Goal: Information Seeking & Learning: Check status

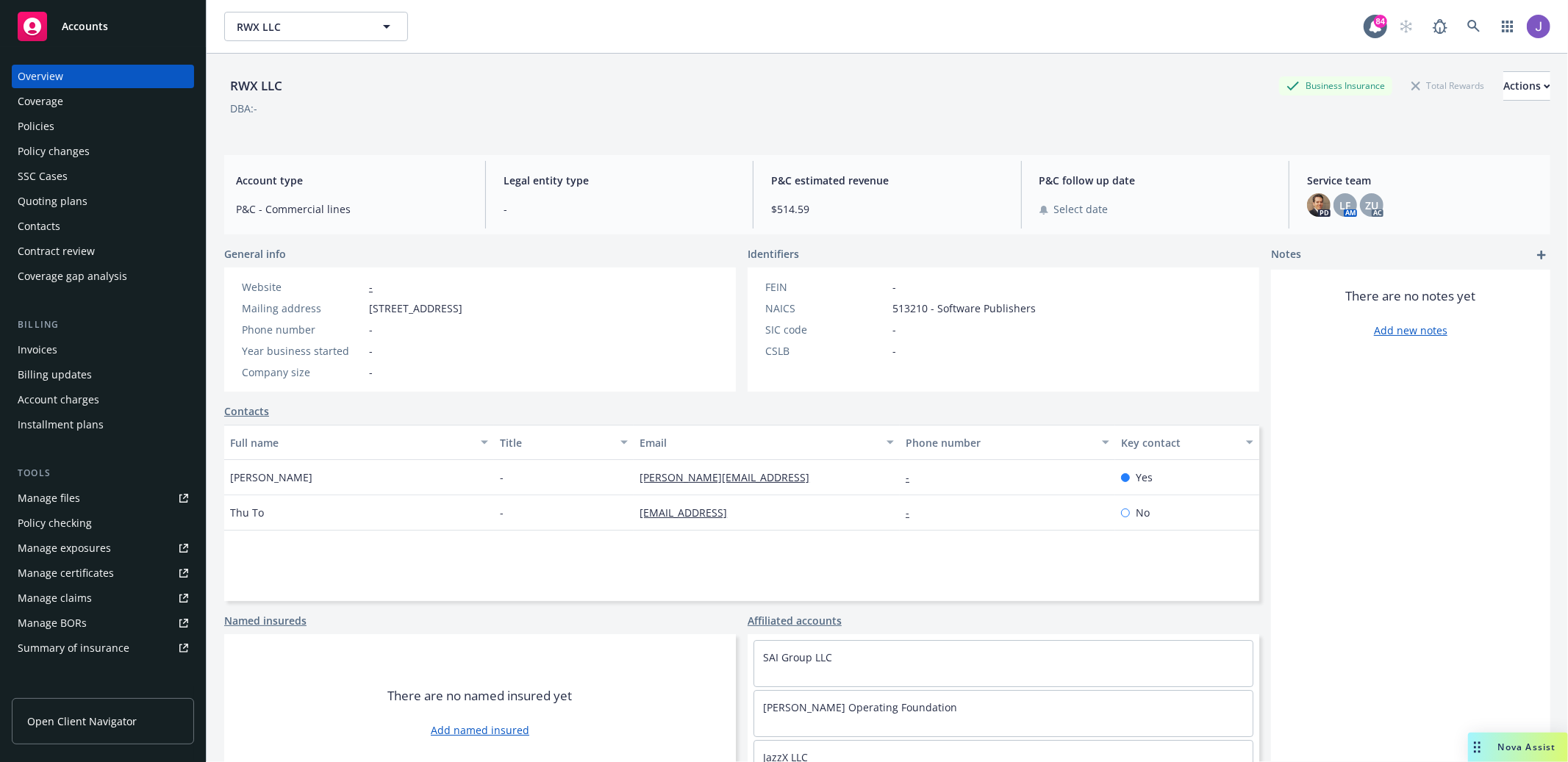
click at [1124, 412] on div "Contacts" at bounding box center [741, 411] width 1035 height 15
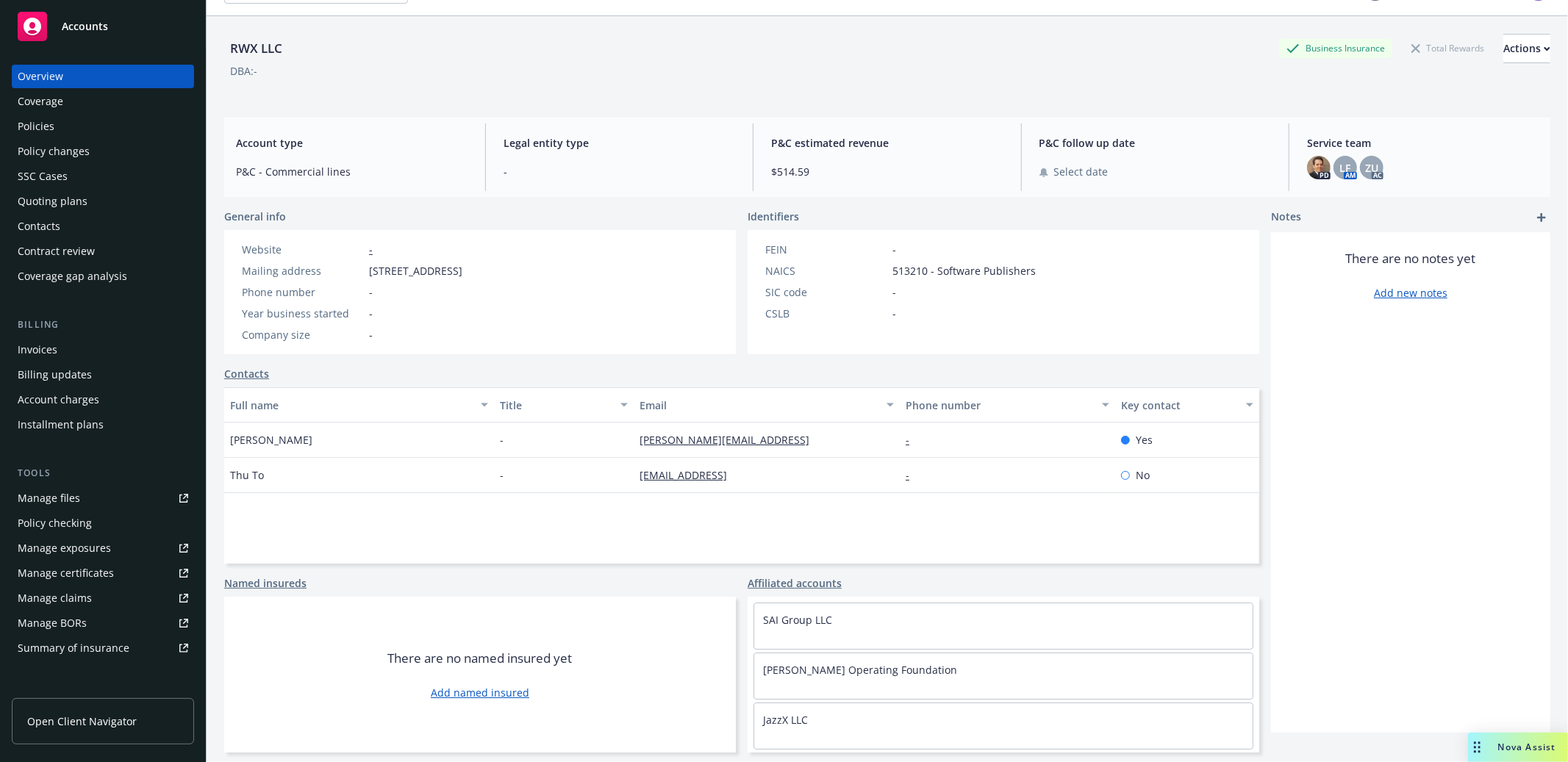
scroll to position [53, 0]
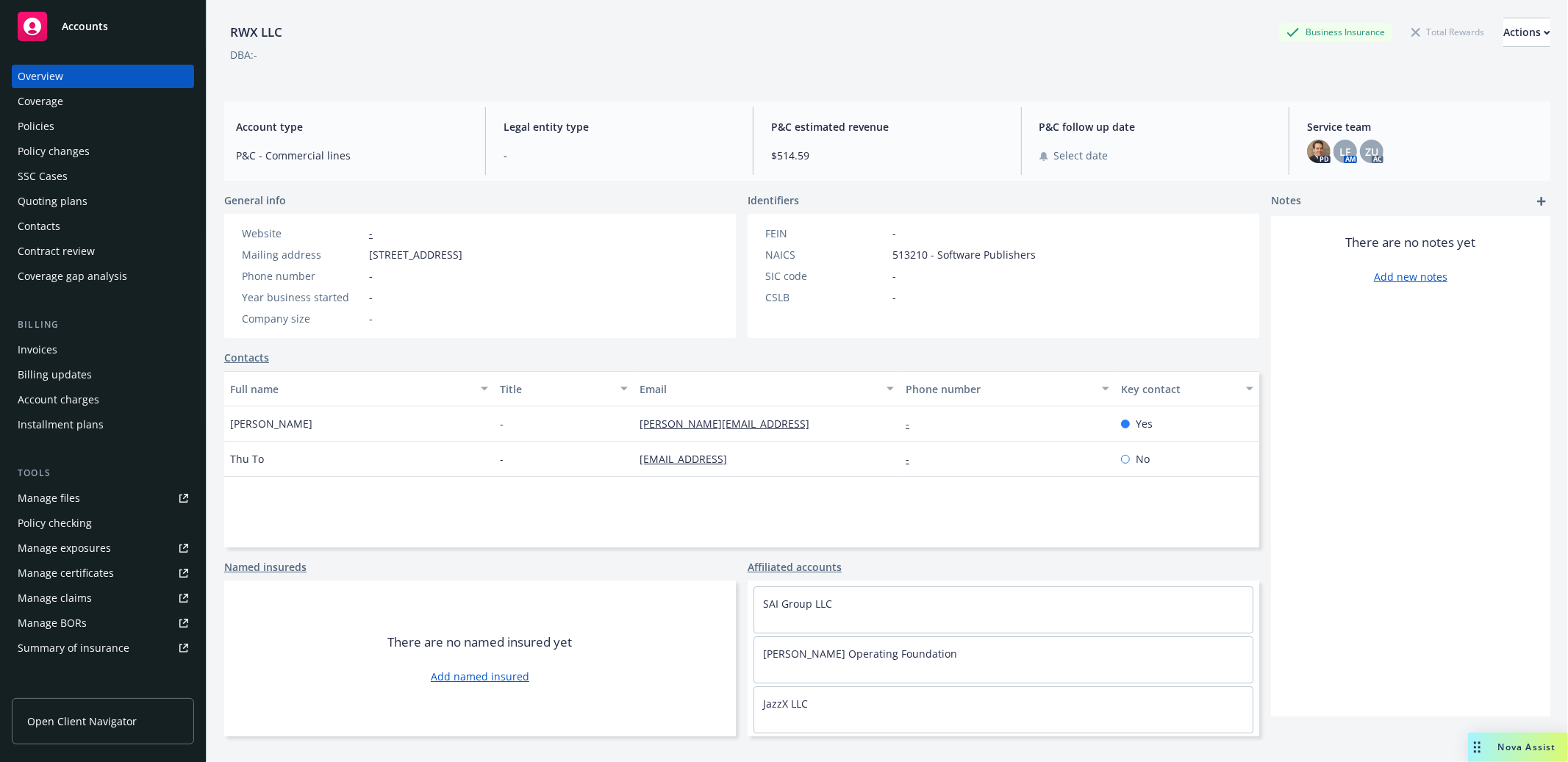
click at [144, 18] on div "Accounts" at bounding box center [103, 26] width 170 height 29
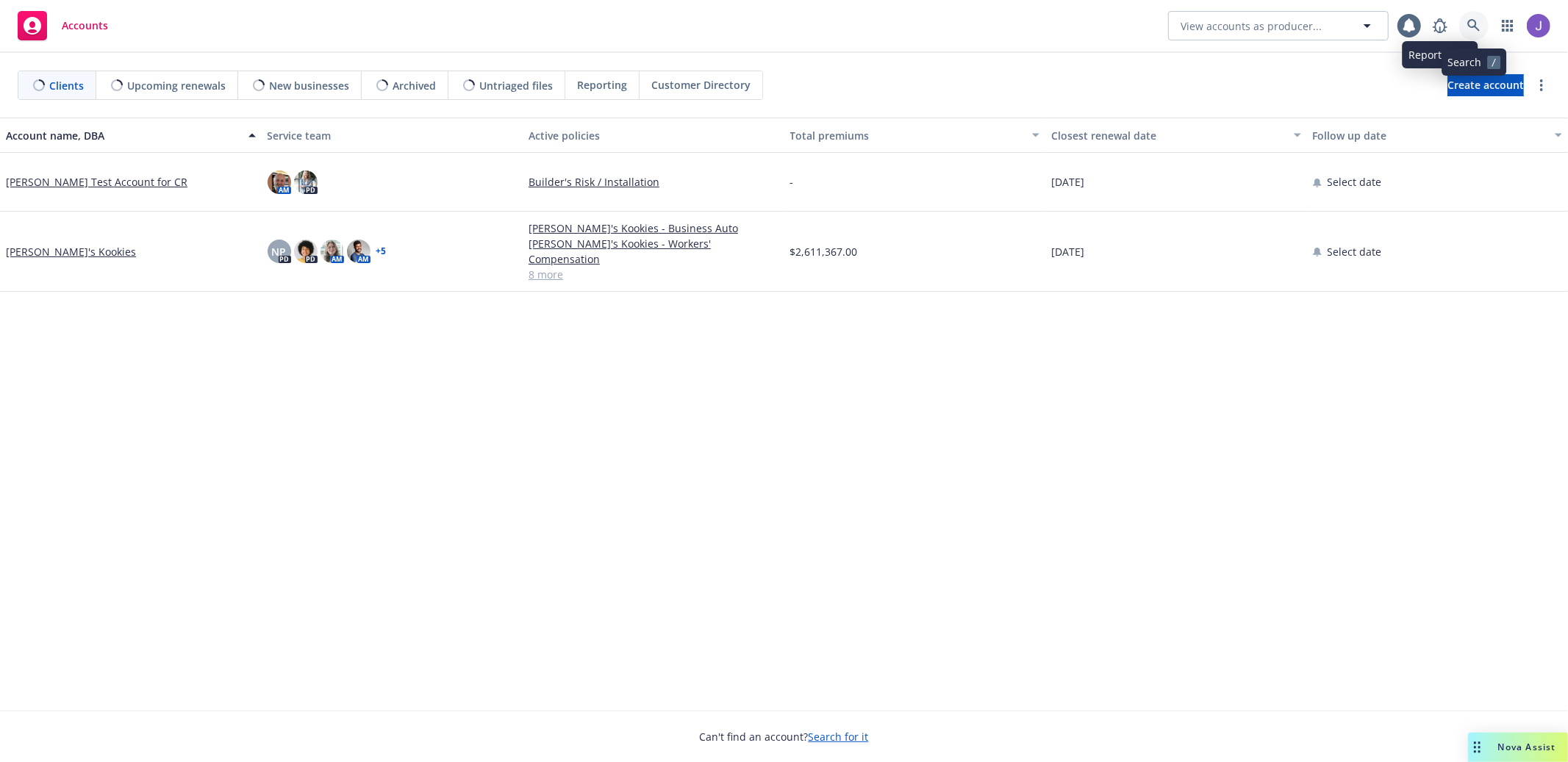
click at [1476, 33] on link at bounding box center [1474, 26] width 29 height 29
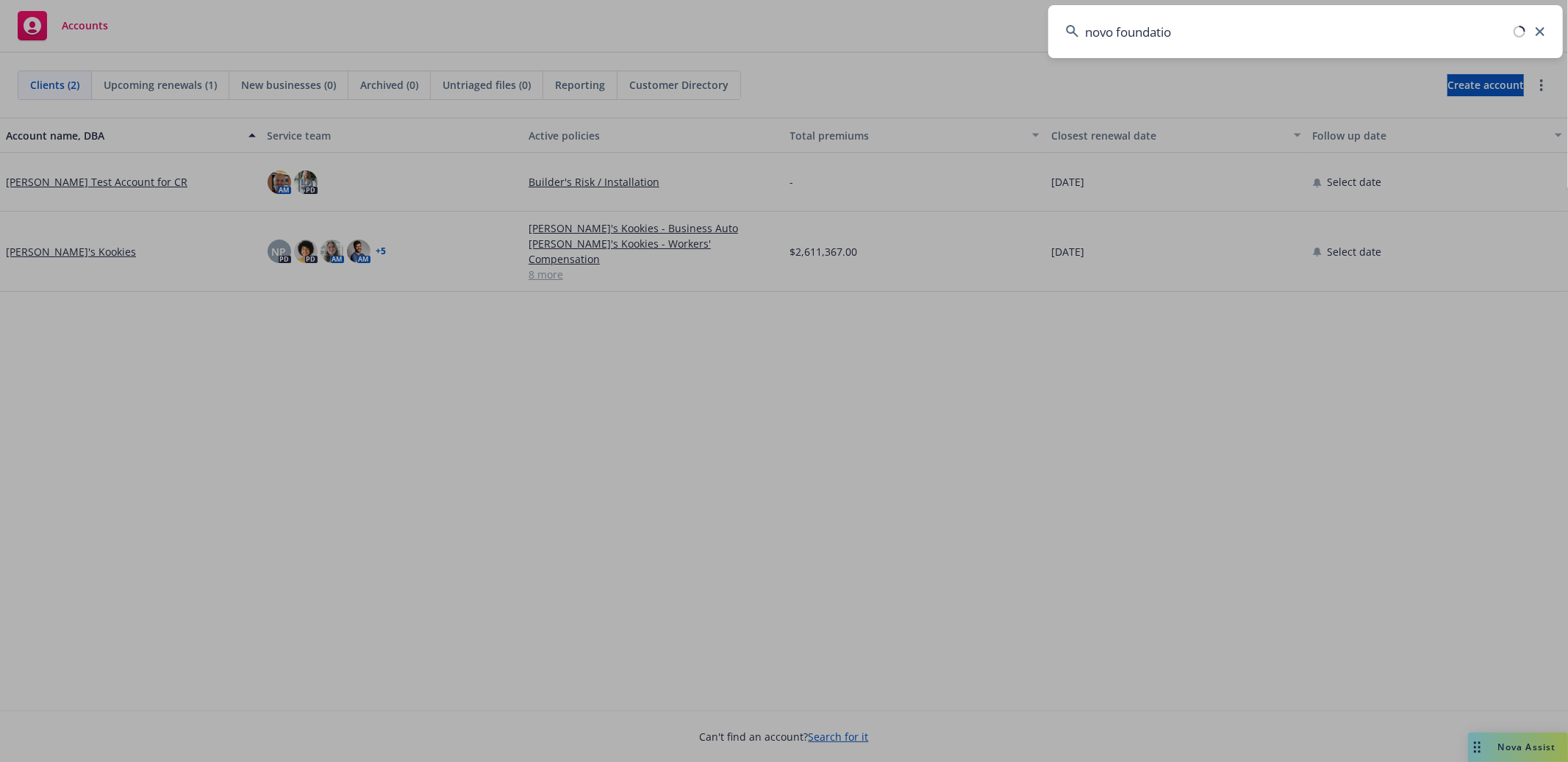
type input "novo foundation"
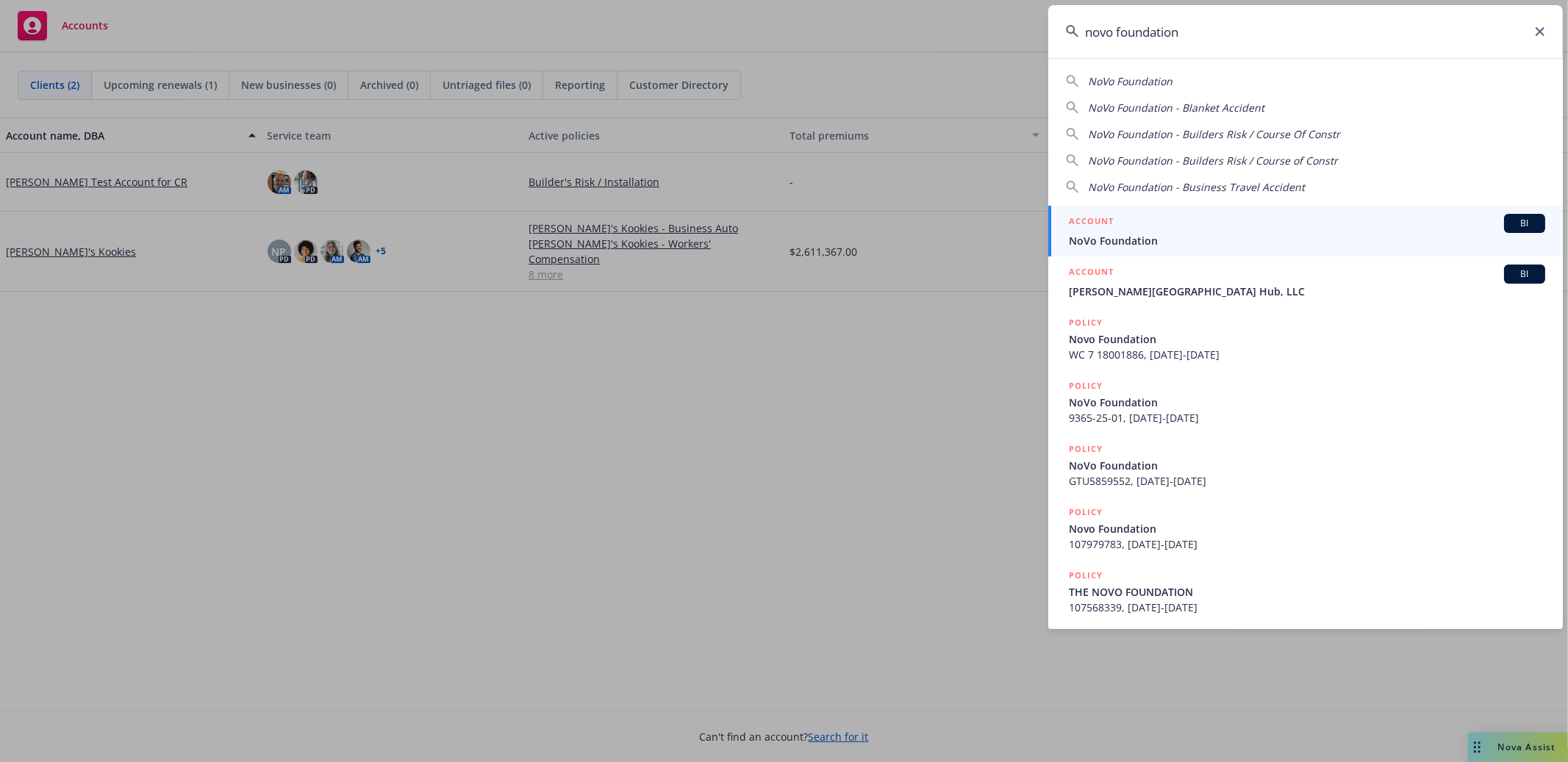
click at [1273, 217] on div "ACCOUNT BI" at bounding box center [1307, 223] width 476 height 19
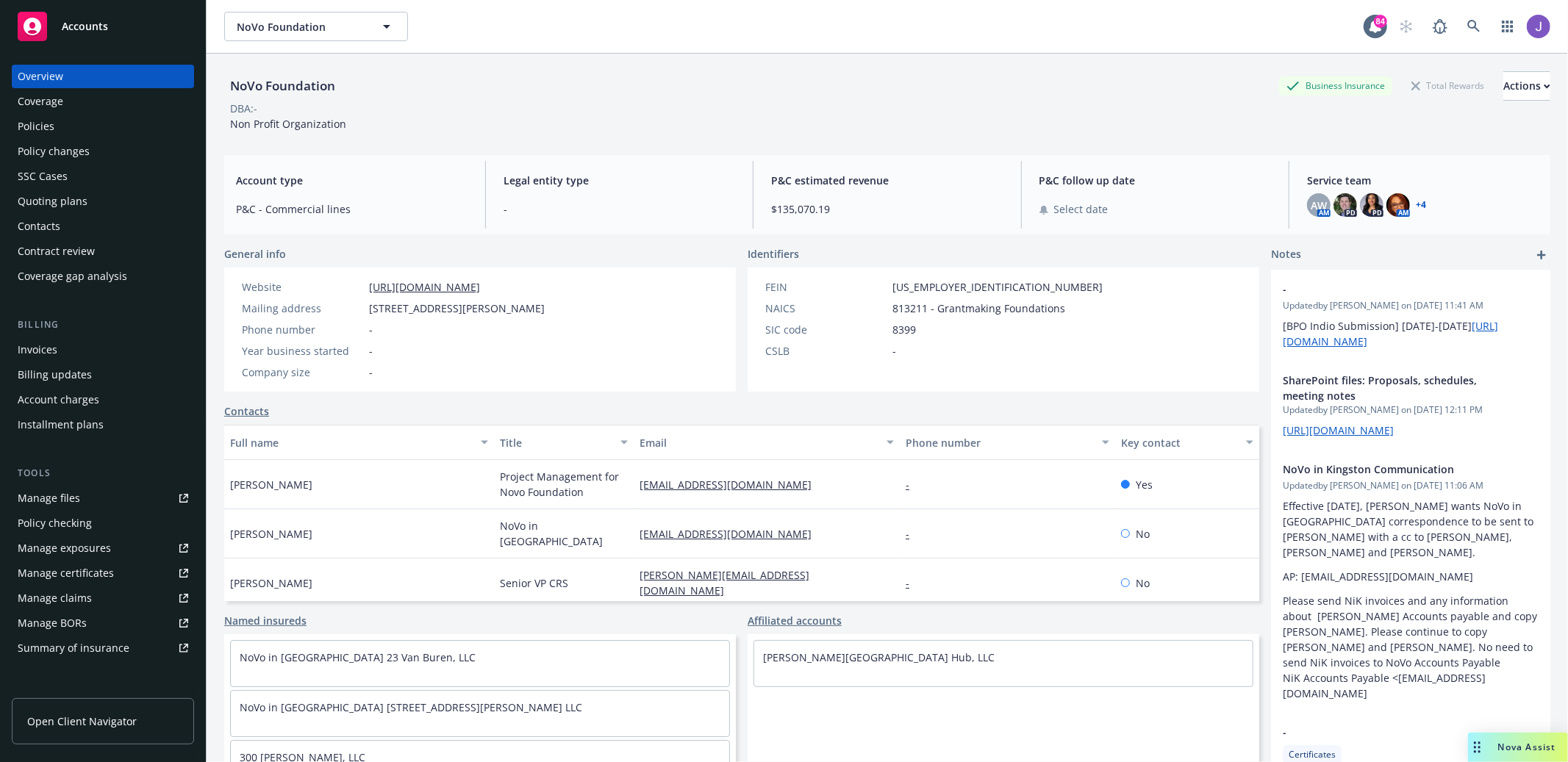
click at [80, 130] on div "Policies" at bounding box center [103, 126] width 170 height 24
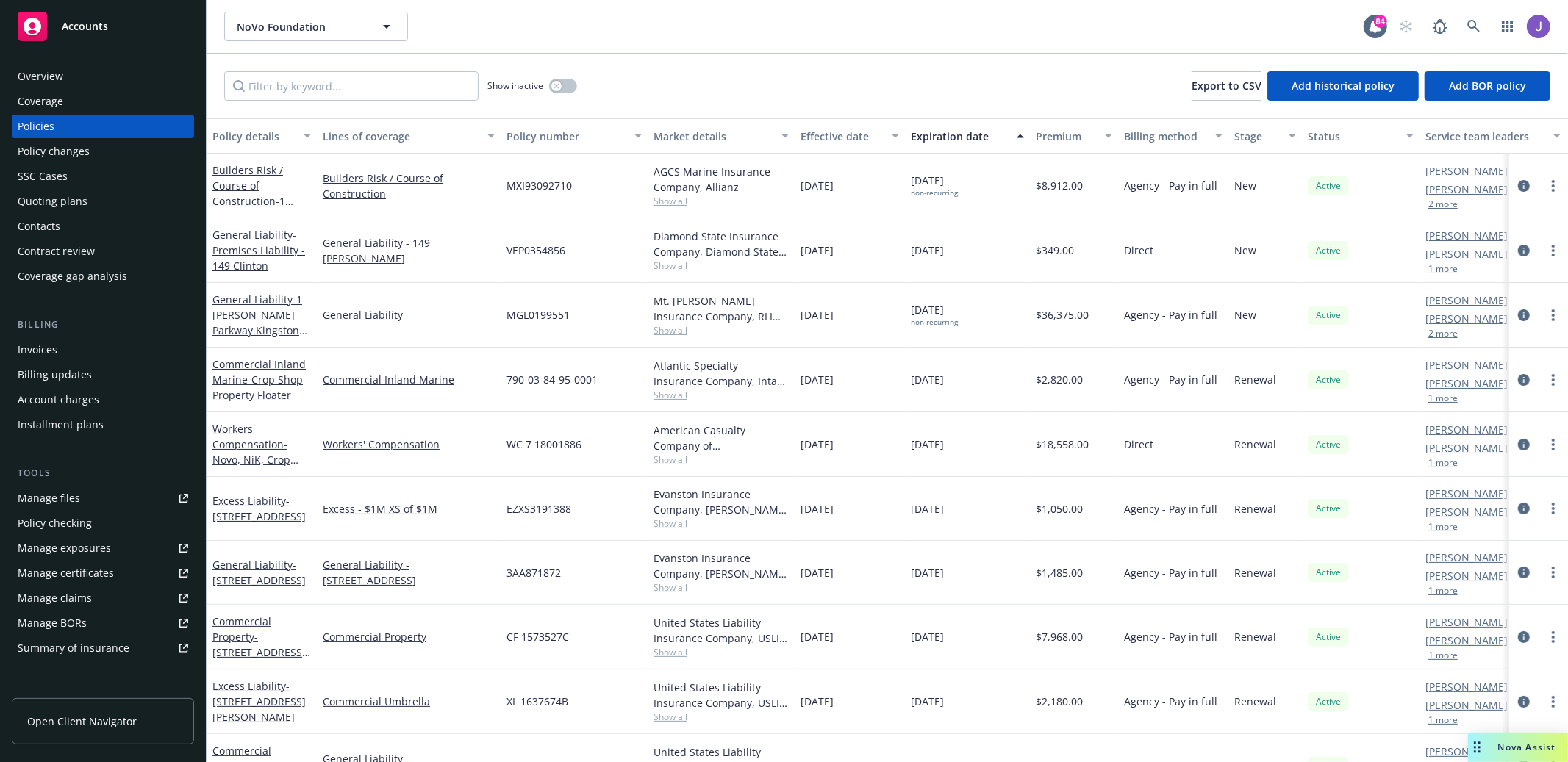
click at [119, 191] on div "Quoting plans" at bounding box center [103, 201] width 170 height 24
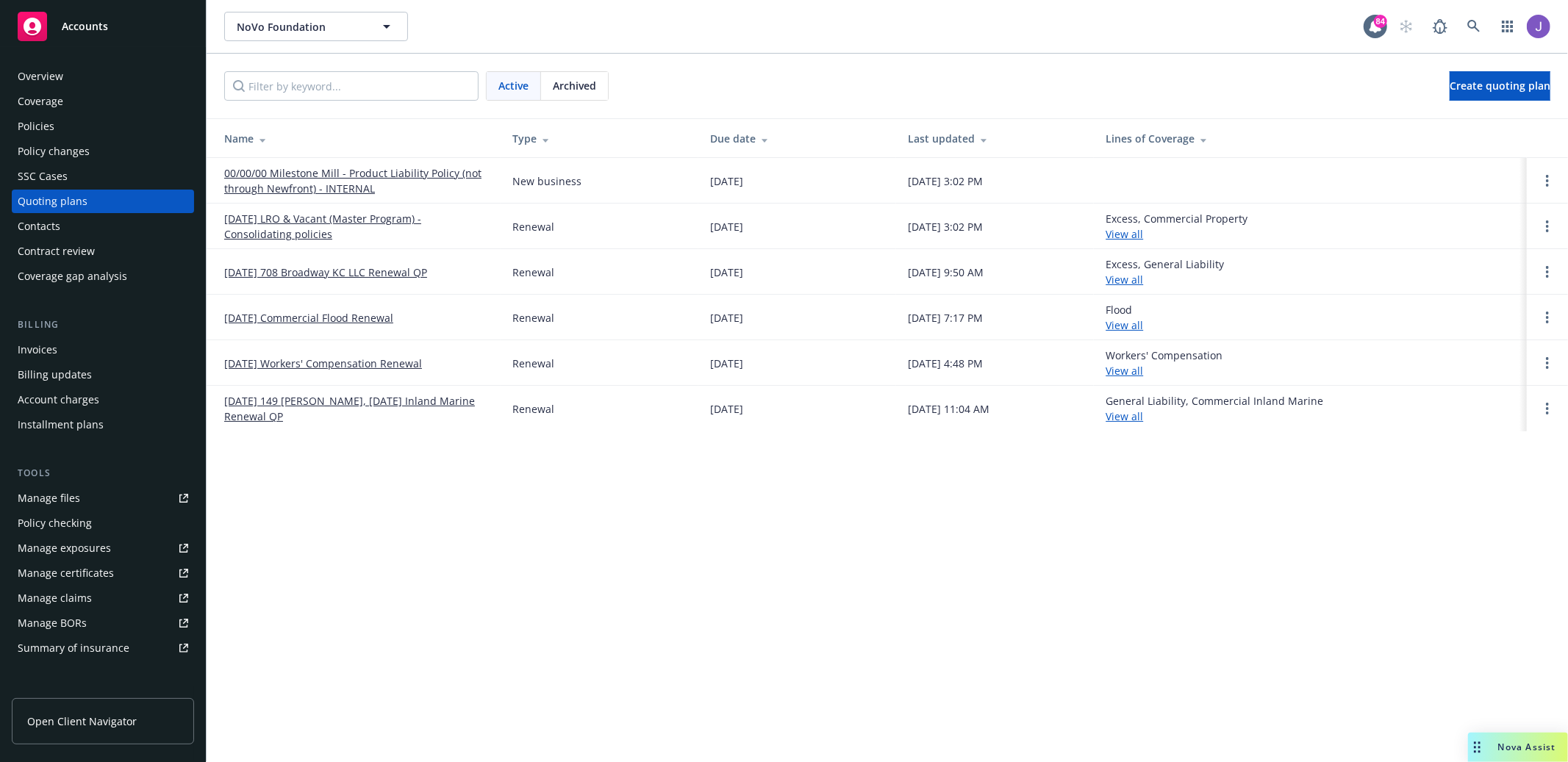
click at [362, 276] on link "[DATE] 708 Broadway KC LLC Renewal QP" at bounding box center [326, 273] width 203 height 15
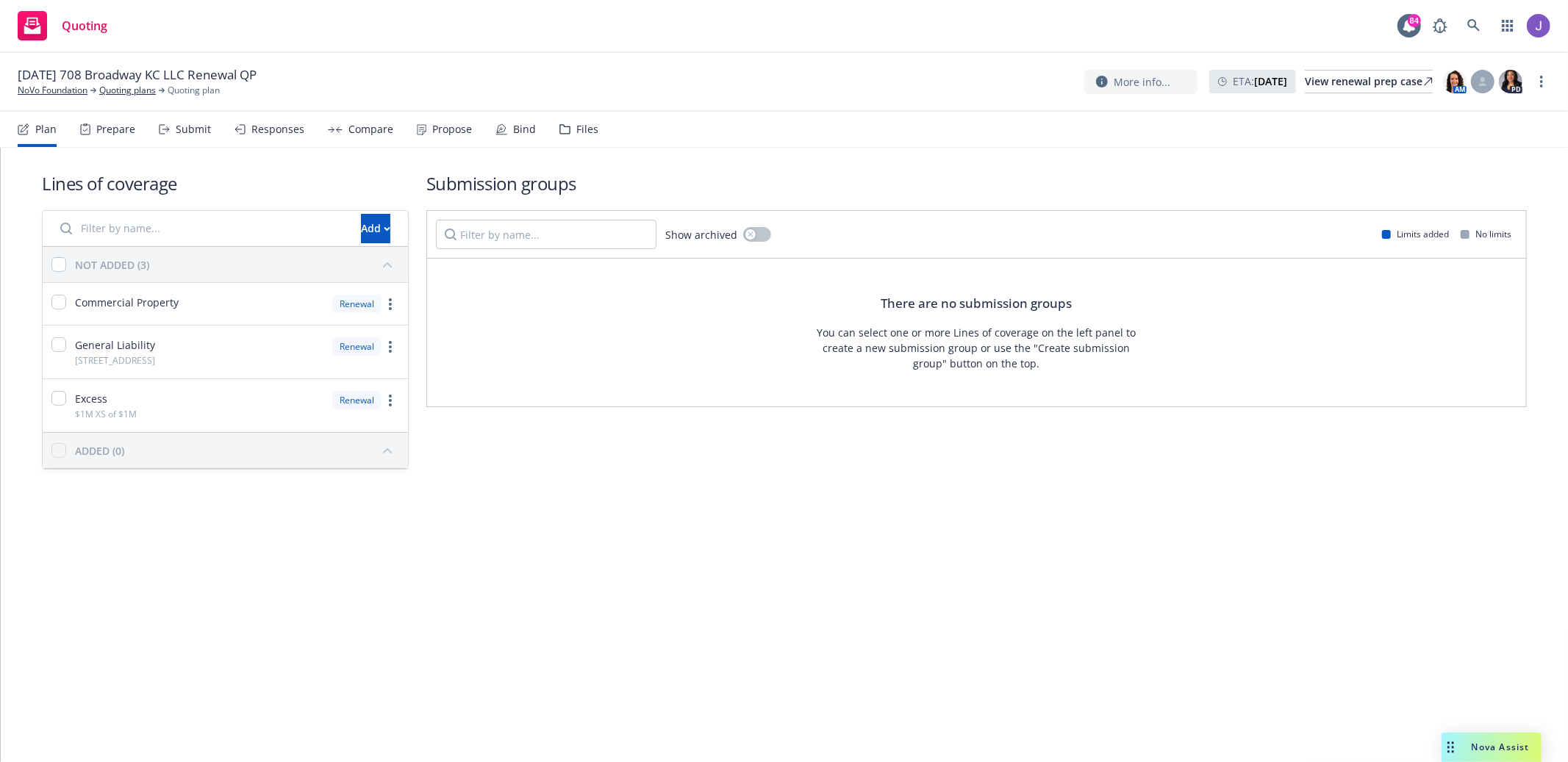
click at [176, 125] on div "Submit" at bounding box center [193, 129] width 35 height 11
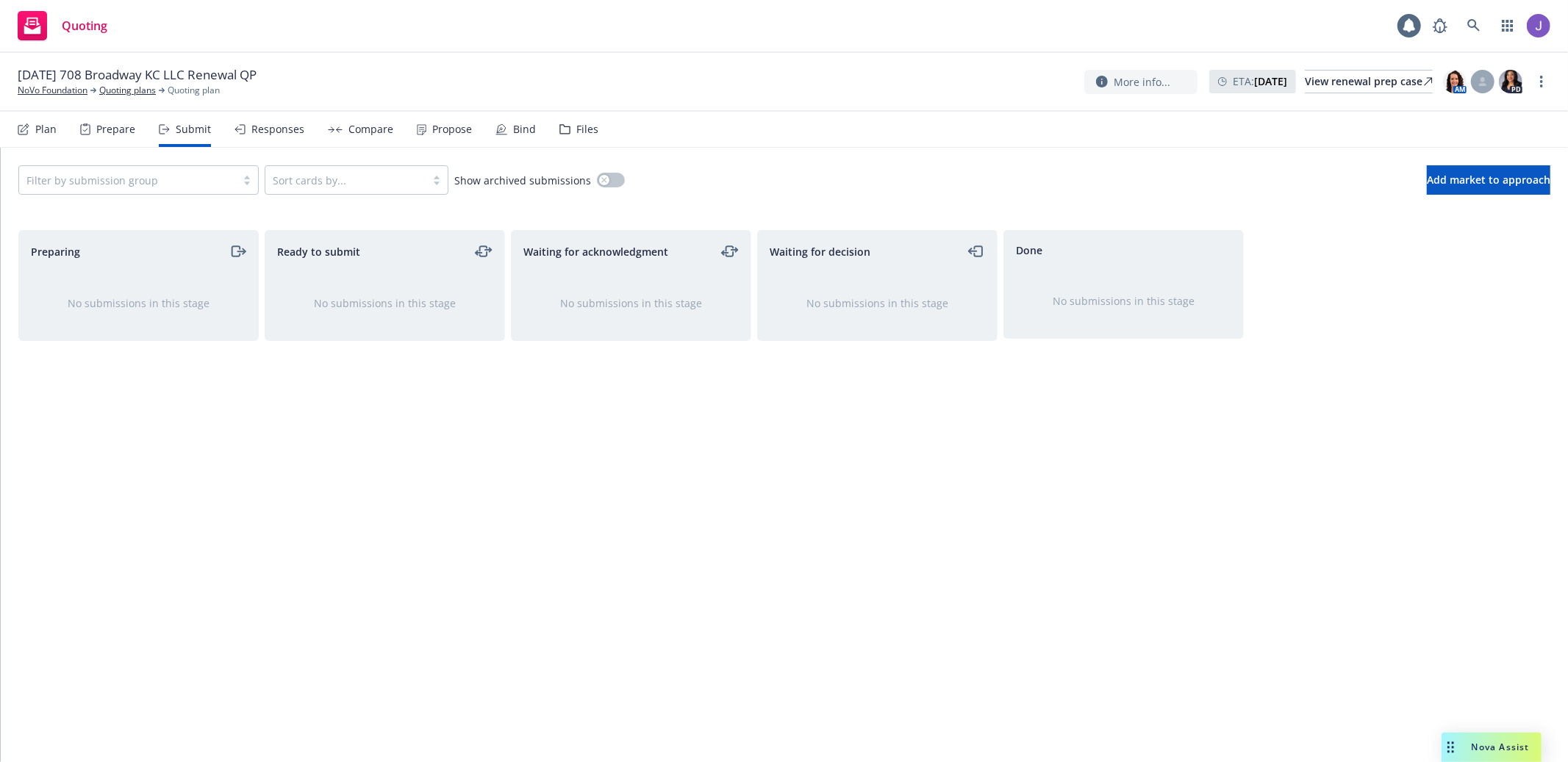
click at [90, 138] on div "Prepare" at bounding box center [107, 129] width 55 height 35
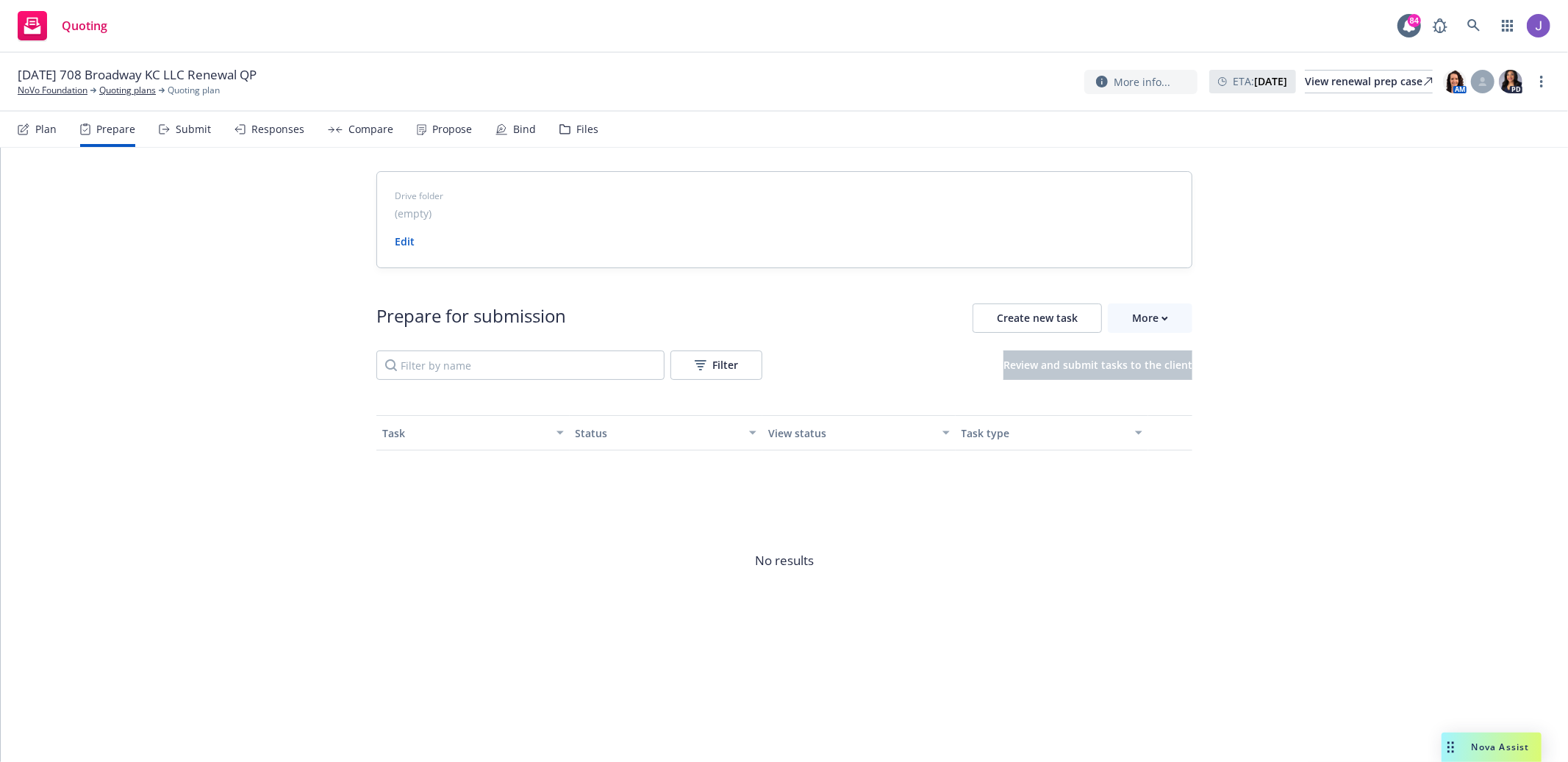
click at [28, 127] on icon at bounding box center [24, 129] width 11 height 11
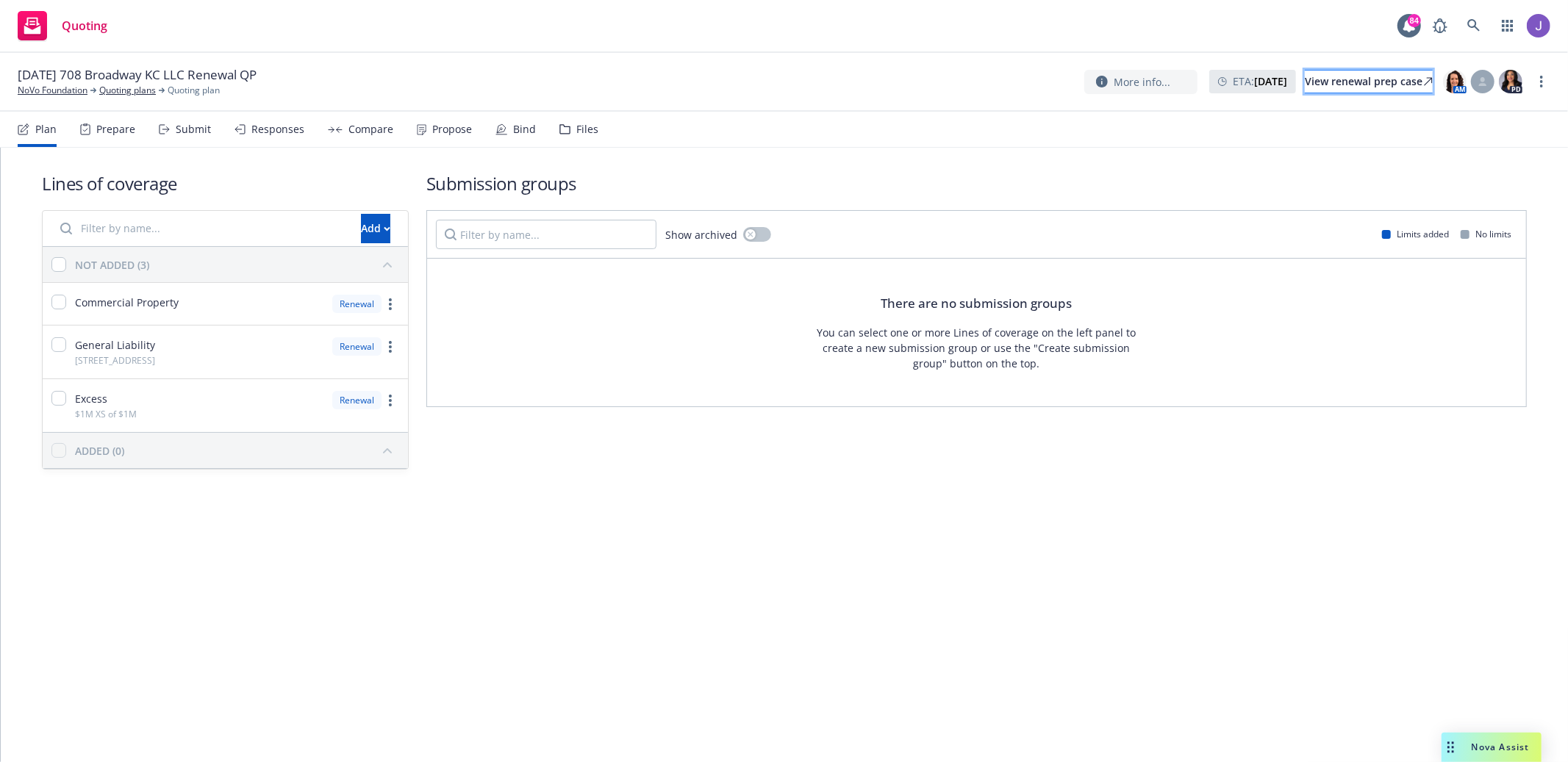
click at [1321, 86] on div "View renewal prep case" at bounding box center [1368, 81] width 128 height 22
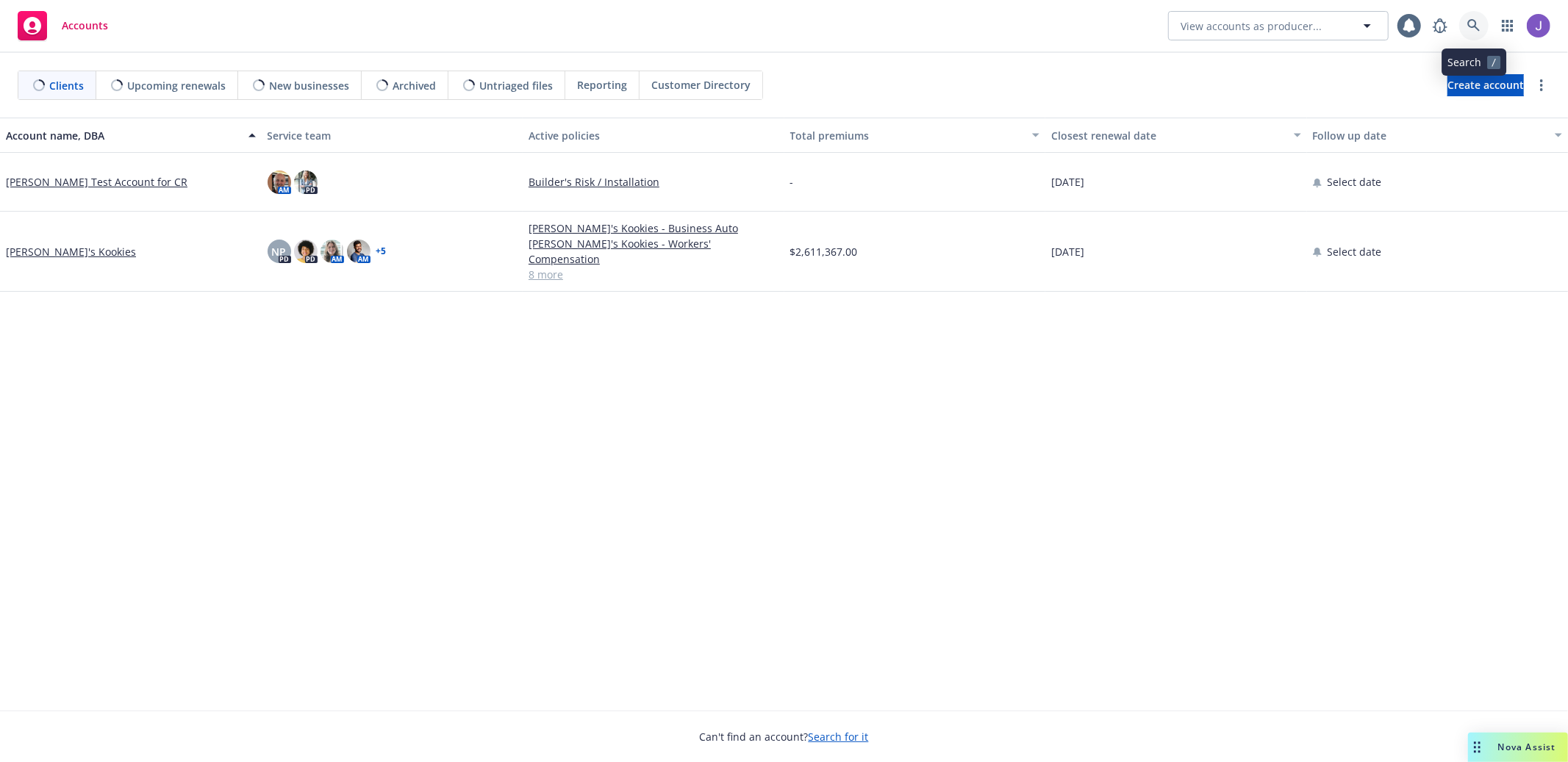
click at [1468, 28] on icon at bounding box center [1474, 26] width 13 height 13
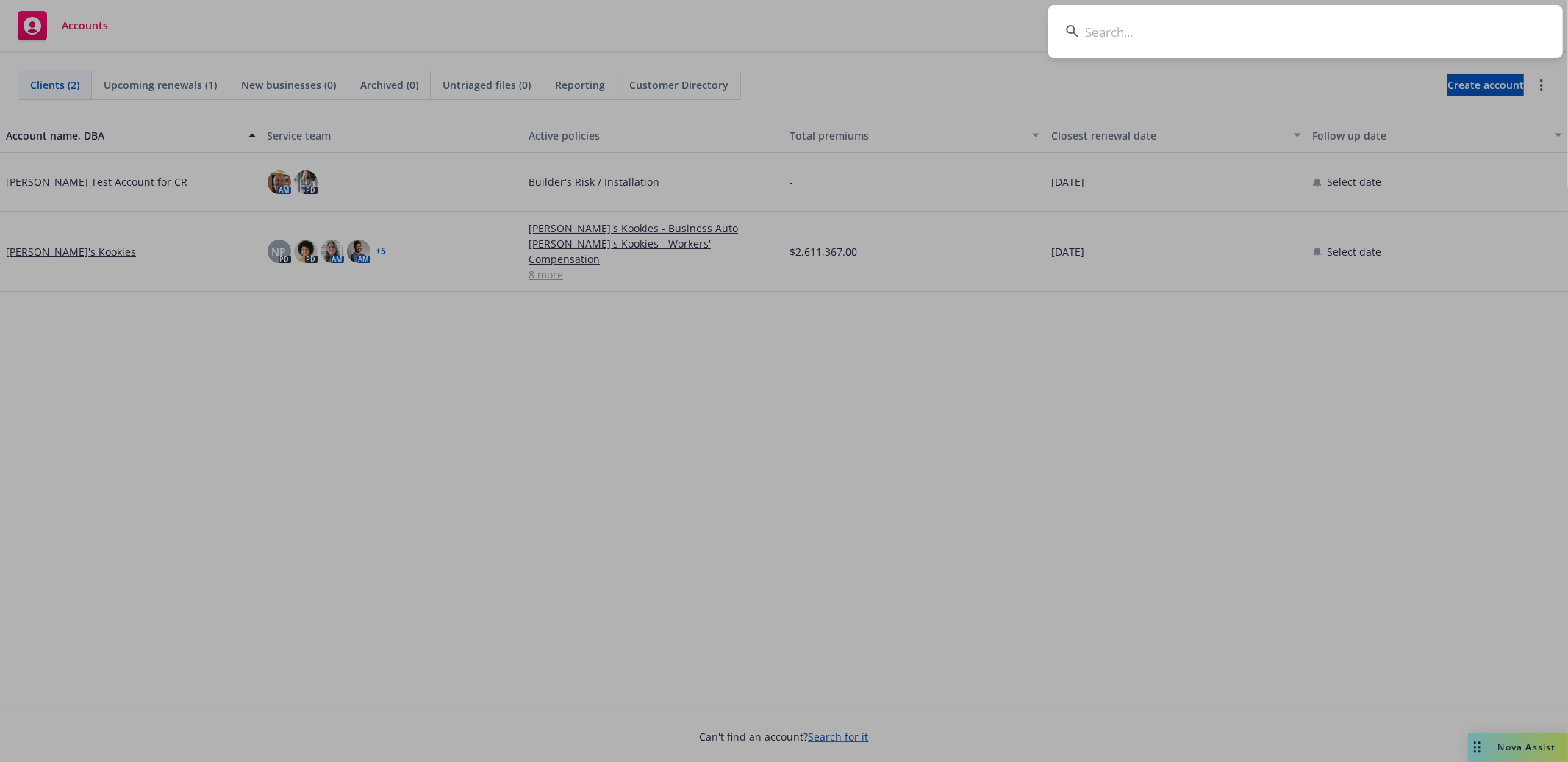
type input "Ryan Turf LLC"
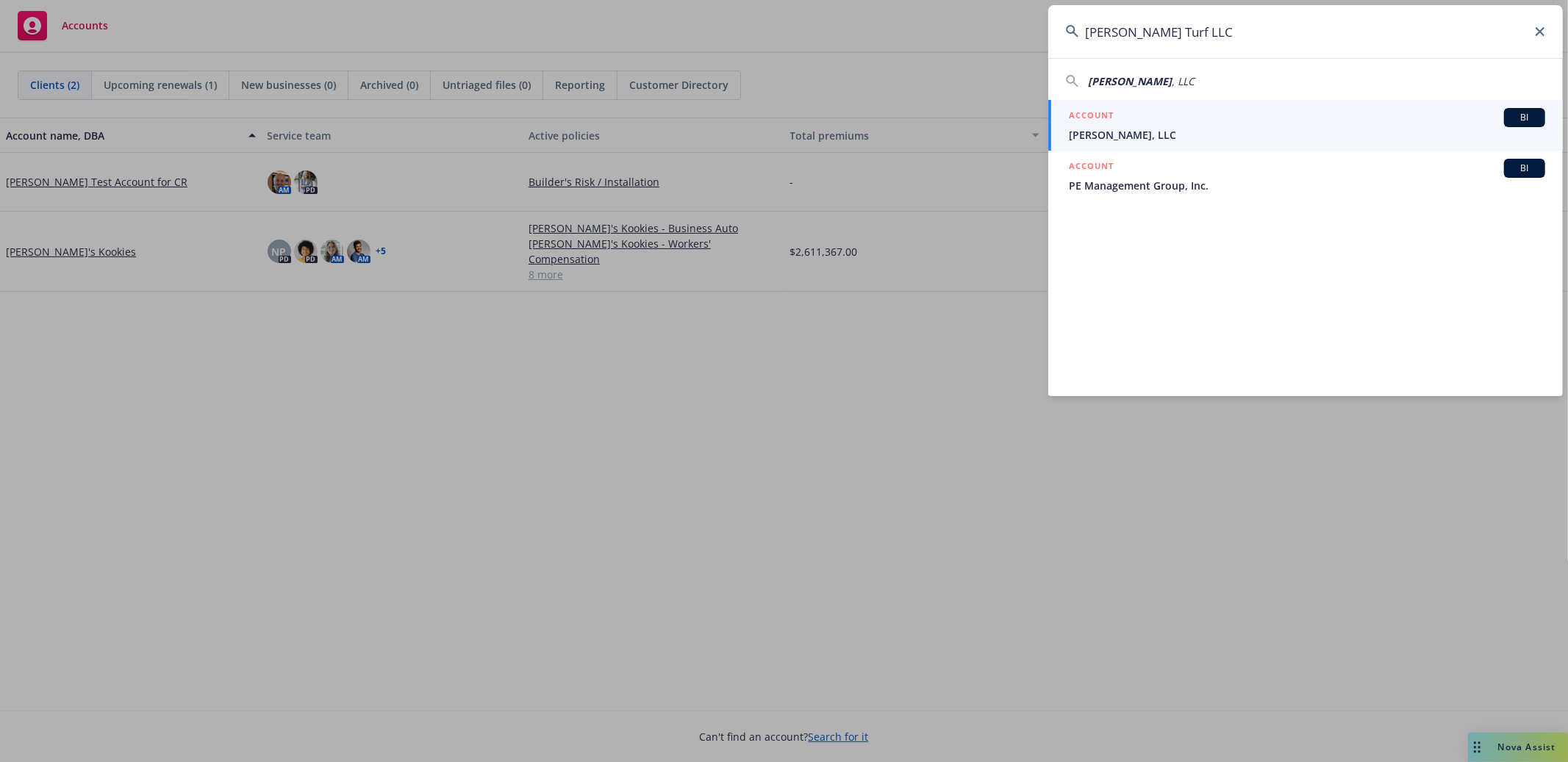
click at [1235, 125] on div "ACCOUNT BI" at bounding box center [1307, 118] width 476 height 19
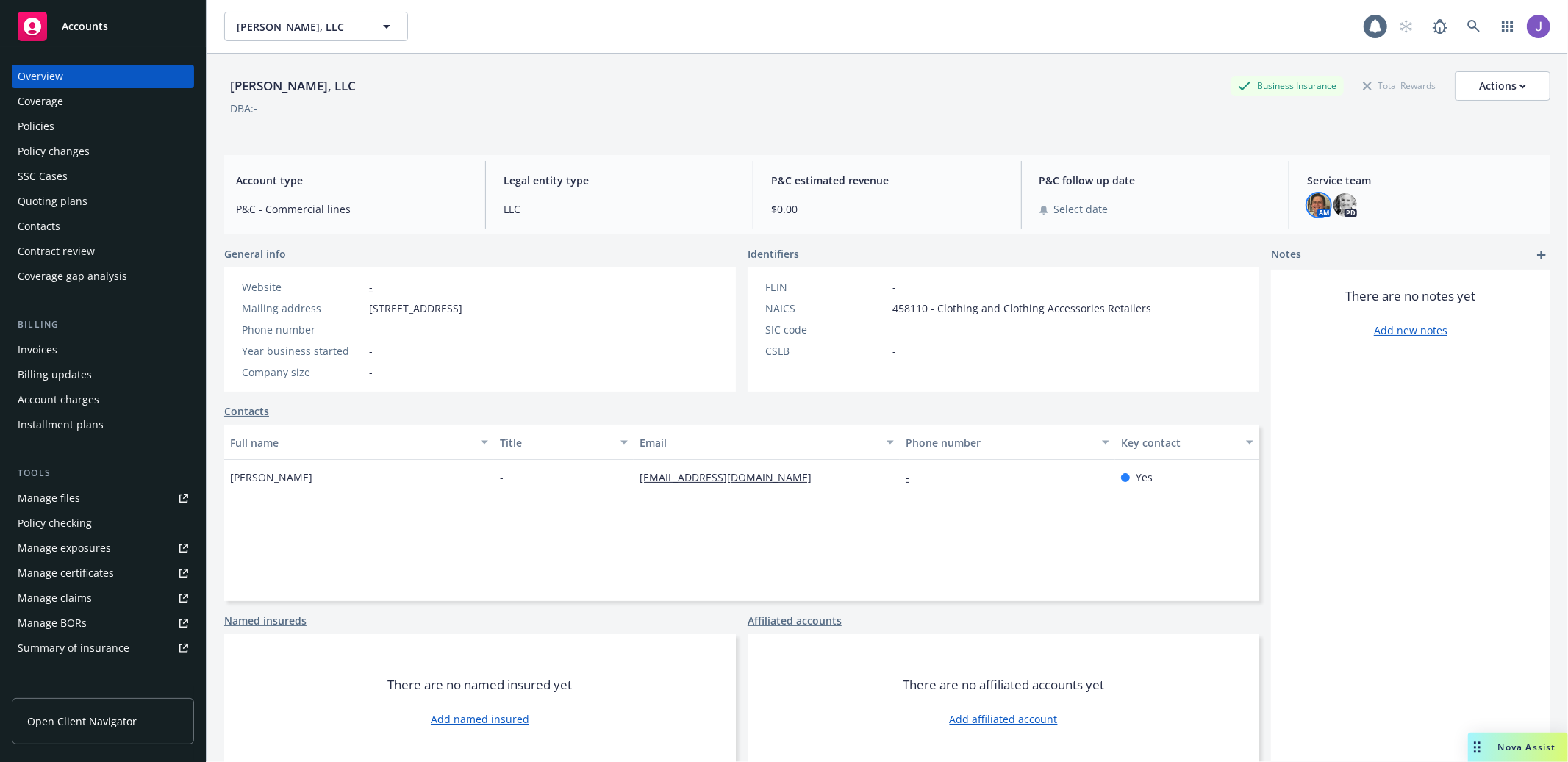
click at [1308, 206] on img at bounding box center [1319, 204] width 24 height 24
click at [1347, 206] on img at bounding box center [1345, 204] width 24 height 24
click at [1486, 28] on link at bounding box center [1474, 26] width 29 height 29
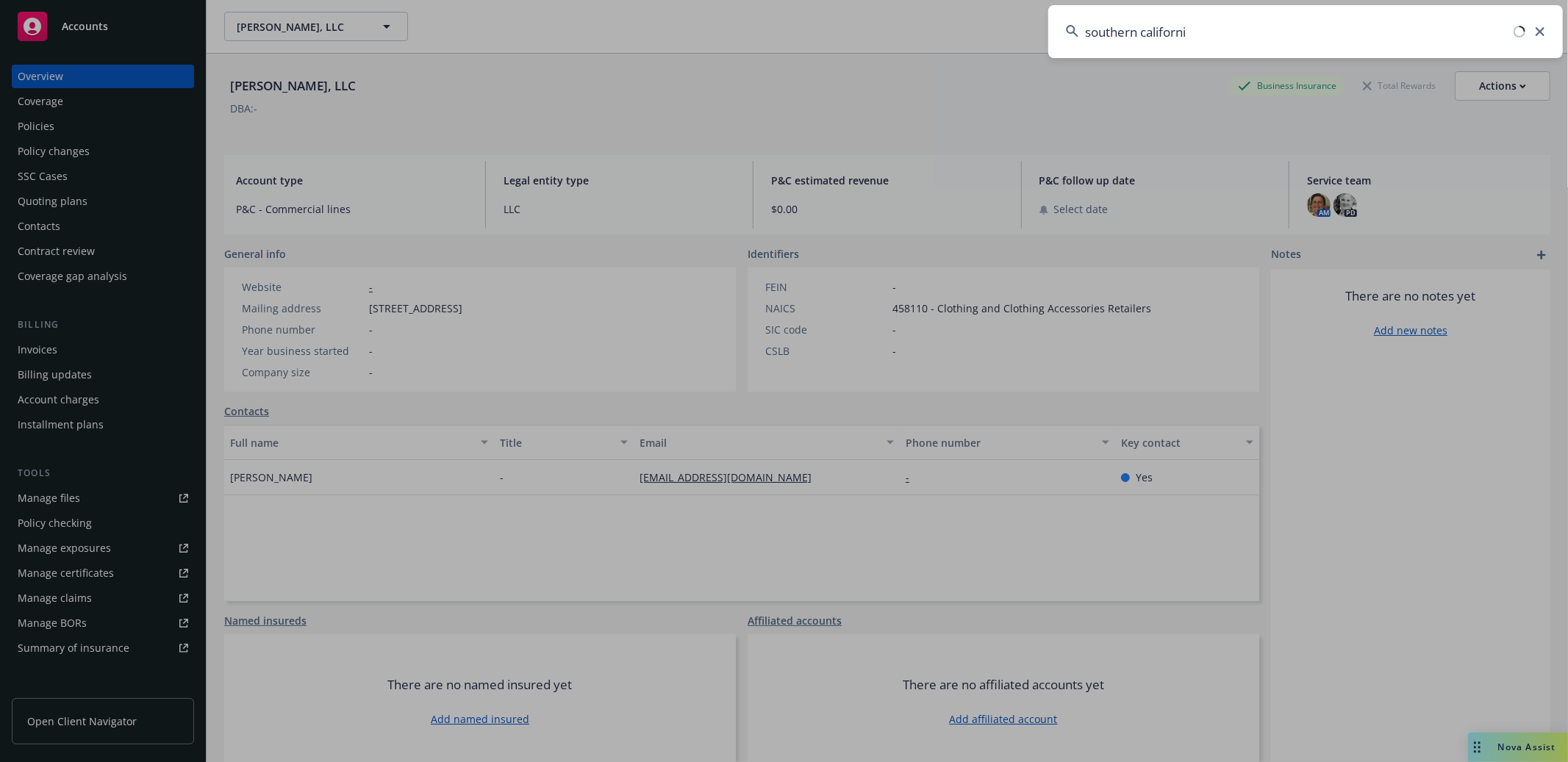
type input "southern california"
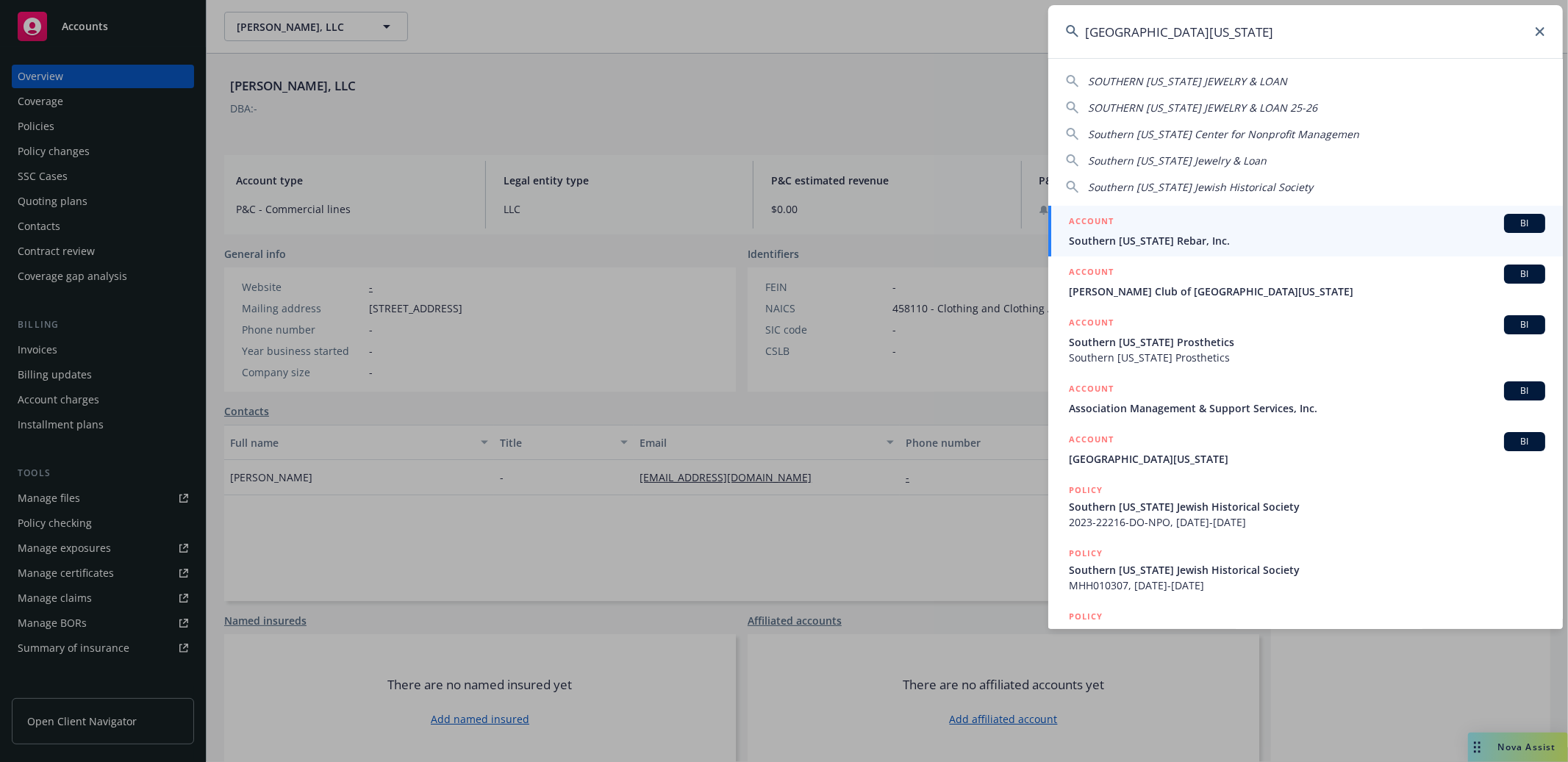
click at [1411, 236] on span "Southern California Rebar, Inc." at bounding box center [1307, 240] width 476 height 15
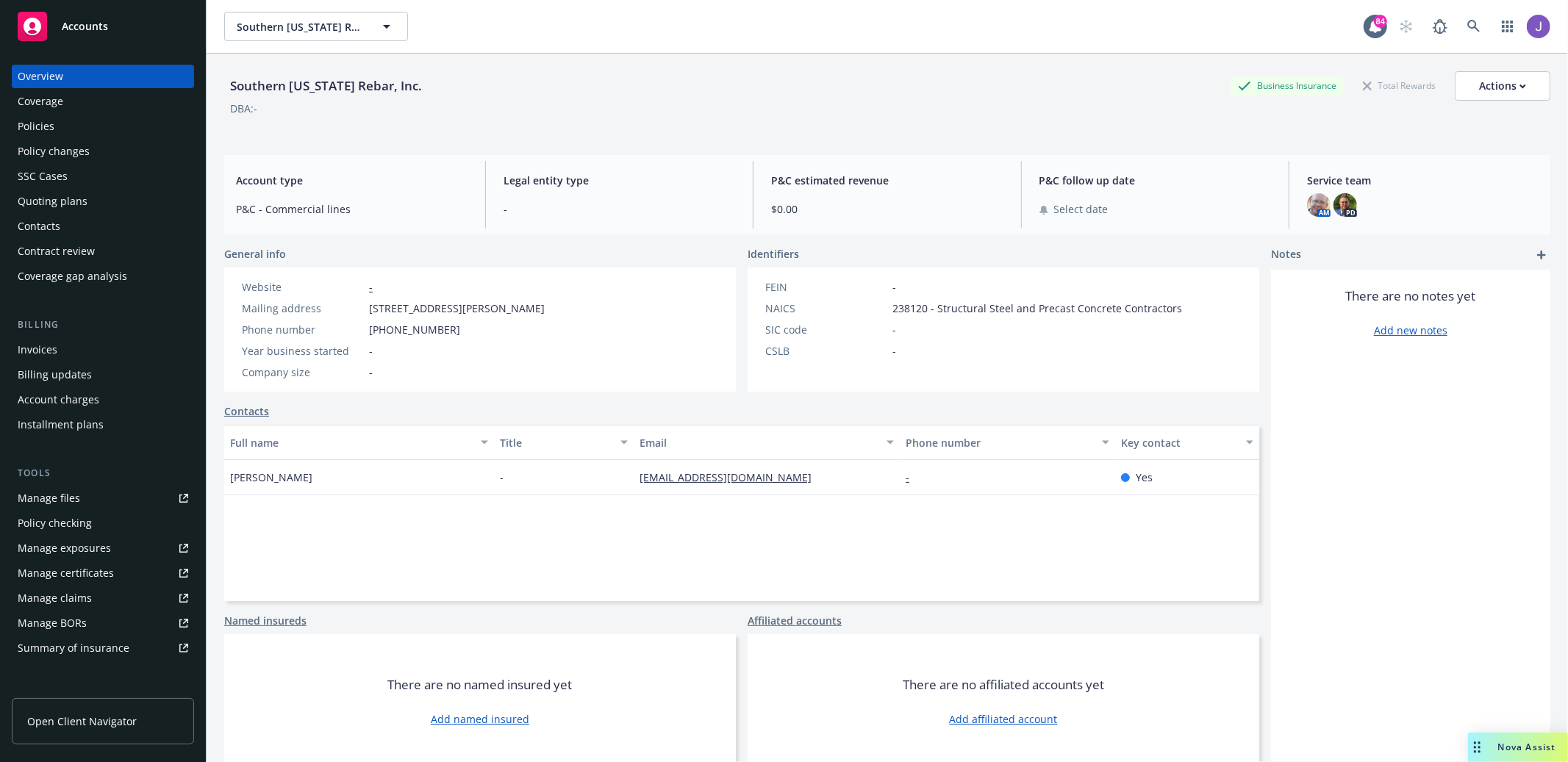
click at [126, 118] on div "Policies" at bounding box center [103, 126] width 170 height 24
